Goal: Go to known website: Access a specific website the user already knows

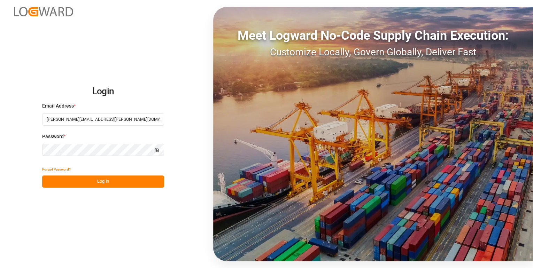
click at [85, 180] on button "Log In" at bounding box center [103, 182] width 122 height 12
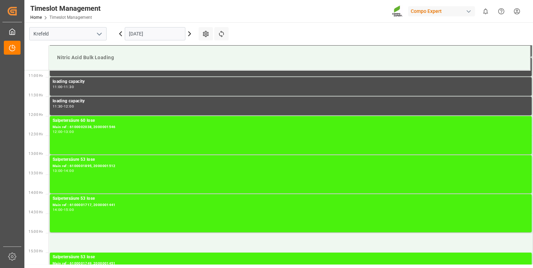
scroll to position [425, 0]
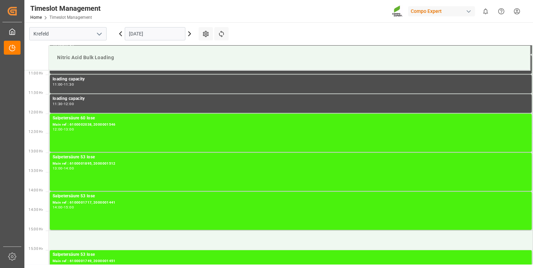
click at [191, 35] on icon at bounding box center [189, 34] width 8 height 8
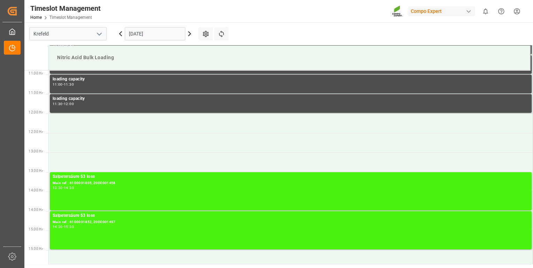
click at [191, 35] on icon at bounding box center [189, 34] width 8 height 8
